Goal: Information Seeking & Learning: Learn about a topic

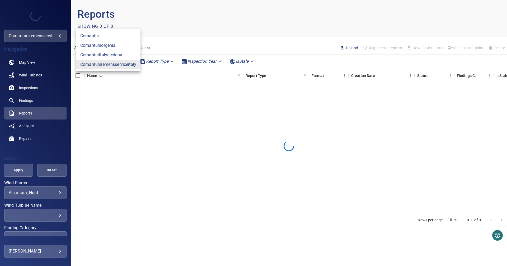
click at [56, 37] on body "**********" at bounding box center [253, 133] width 507 height 266
click at [103, 55] on link "comanturitalyacciona" at bounding box center [108, 55] width 64 height 10
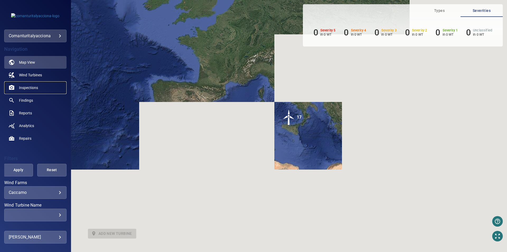
click at [31, 87] on span "Inspections" at bounding box center [28, 87] width 19 height 5
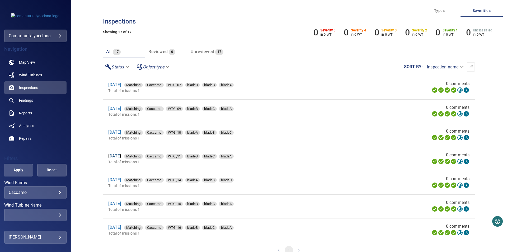
click at [121, 157] on link "[DATE]" at bounding box center [114, 155] width 13 height 5
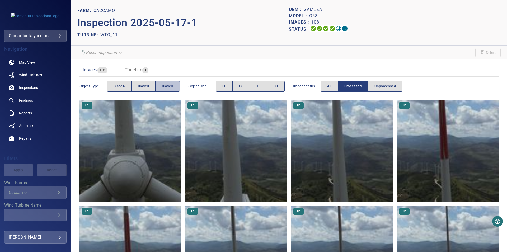
click at [164, 84] on span "bladeC" at bounding box center [167, 86] width 11 height 6
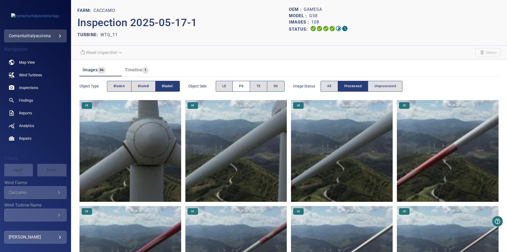
click at [247, 83] on button "PS" at bounding box center [241, 86] width 18 height 11
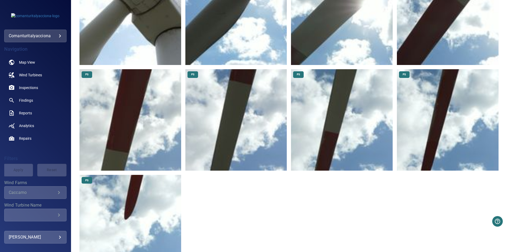
scroll to position [171, 0]
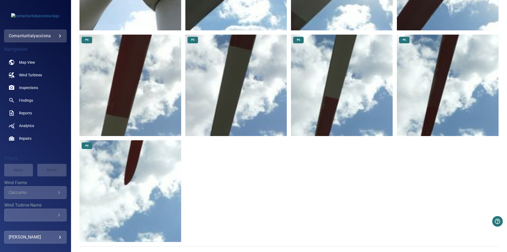
click at [124, 185] on img at bounding box center [131, 191] width 102 height 102
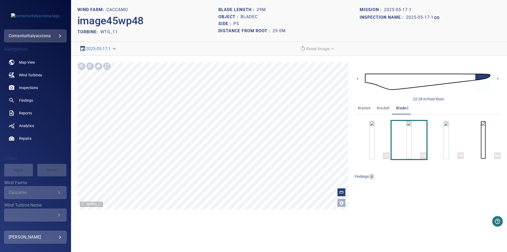
click at [486, 138] on img "button" at bounding box center [483, 140] width 5 height 38
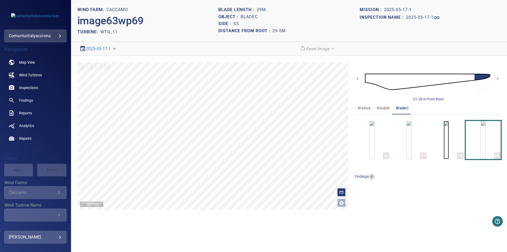
click at [444, 142] on img "button" at bounding box center [446, 140] width 5 height 38
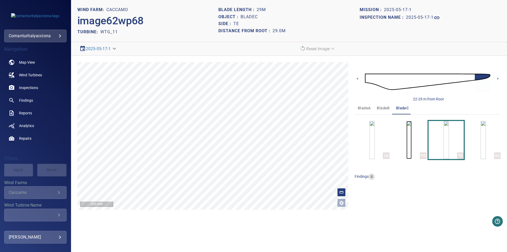
click at [412, 137] on img "button" at bounding box center [409, 140] width 5 height 38
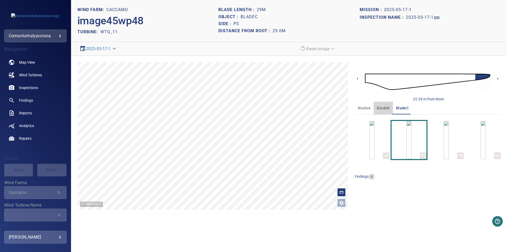
click at [382, 106] on span "bladeB" at bounding box center [383, 108] width 13 height 7
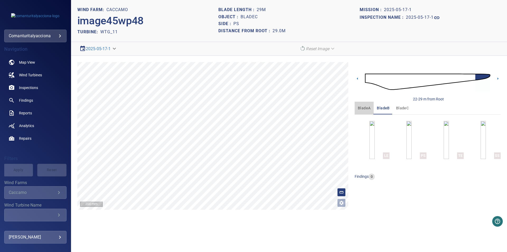
click at [364, 108] on span "bladeA" at bounding box center [364, 108] width 13 height 7
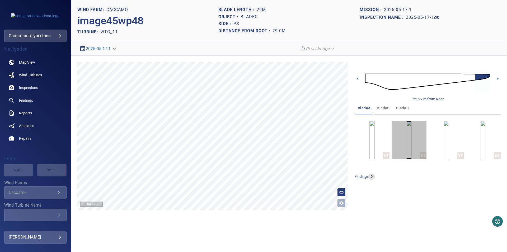
click at [412, 146] on img "button" at bounding box center [409, 140] width 5 height 38
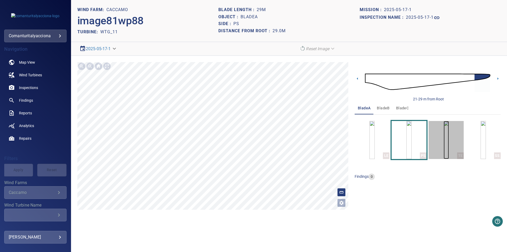
click at [444, 139] on img "button" at bounding box center [446, 140] width 5 height 38
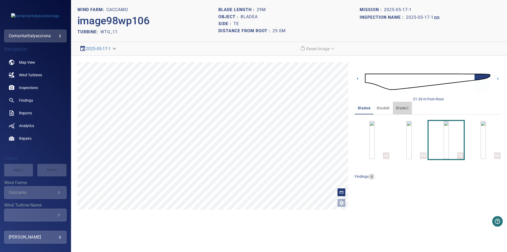
click at [397, 110] on span "bladeC" at bounding box center [402, 108] width 13 height 7
click at [381, 109] on span "bladeB" at bounding box center [383, 108] width 13 height 7
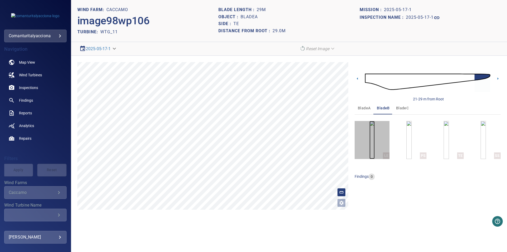
click at [375, 143] on img "button" at bounding box center [372, 140] width 5 height 38
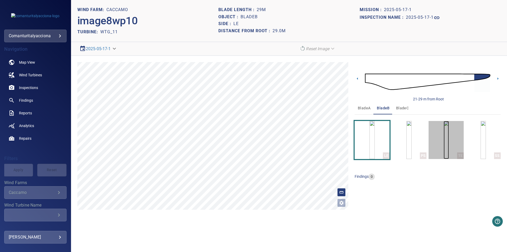
click at [449, 156] on img "button" at bounding box center [446, 140] width 5 height 38
